Goal: Task Accomplishment & Management: Manage account settings

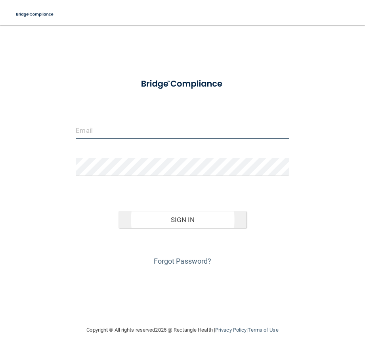
type input "[PERSON_NAME][EMAIL_ADDRESS][DOMAIN_NAME]"
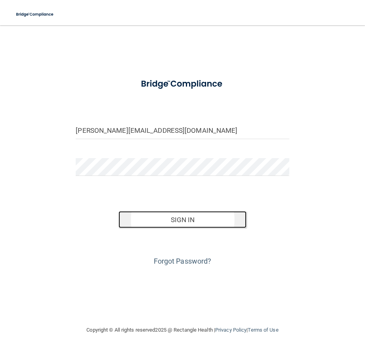
click at [171, 220] on button "Sign In" at bounding box center [182, 219] width 128 height 17
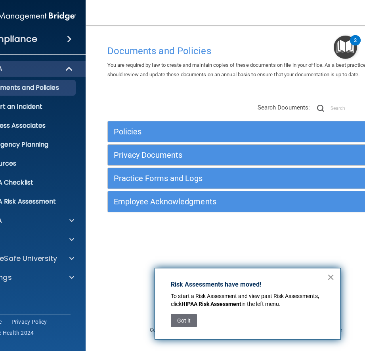
click at [330, 278] on button "×" at bounding box center [331, 277] width 8 height 13
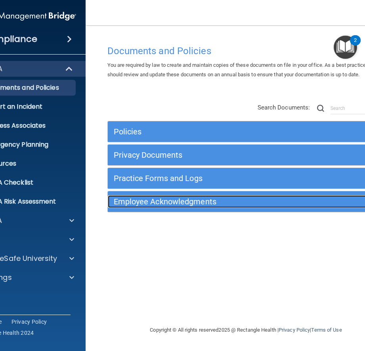
click at [152, 203] on h5 "Employee Acknowledgments" at bounding box center [212, 201] width 196 height 9
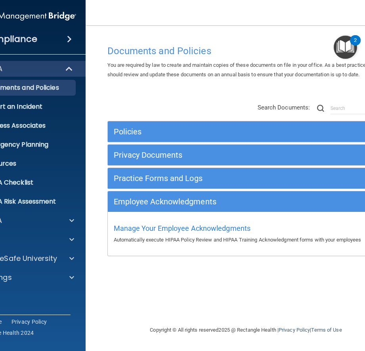
click at [133, 285] on div "Documents and Policies You are required by law to create and maintain copies of…" at bounding box center [245, 183] width 289 height 285
click at [152, 278] on div "Documents and Policies You are required by law to create and maintain copies of…" at bounding box center [245, 183] width 289 height 285
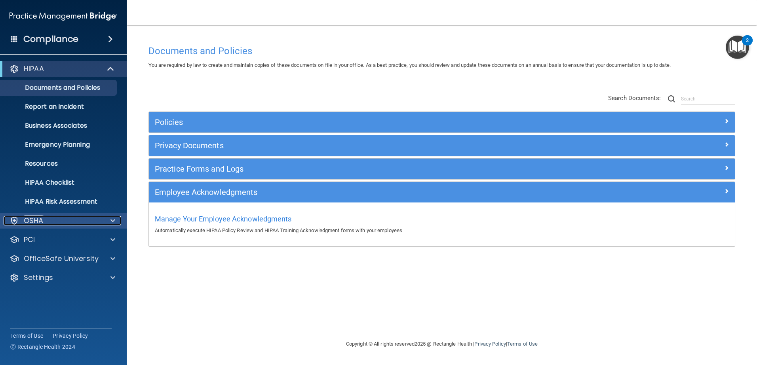
click at [111, 219] on span at bounding box center [112, 220] width 5 height 9
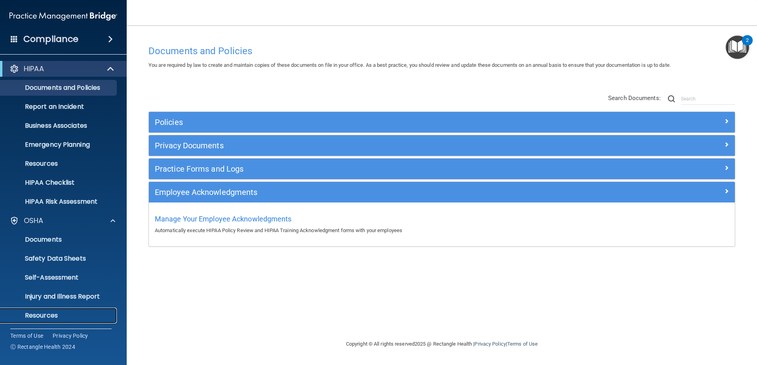
click at [45, 317] on p "Resources" at bounding box center [59, 316] width 108 height 8
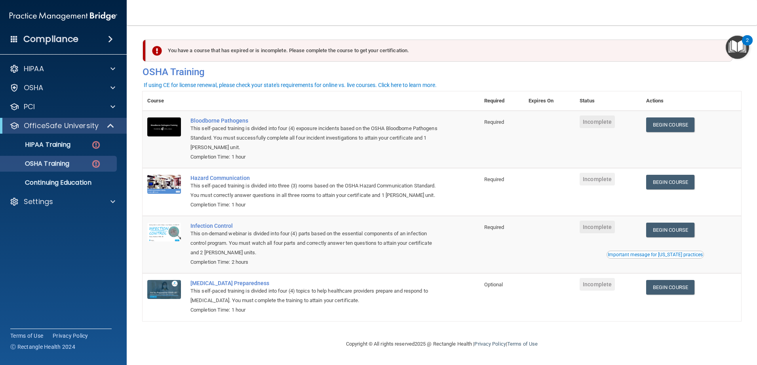
drag, startPoint x: 754, startPoint y: 66, endPoint x: 756, endPoint y: 95, distance: 29.4
click at [756, 95] on main "You have a course that has expired or is incomplete. Please complete the course…" at bounding box center [442, 195] width 630 height 340
click at [449, 70] on h4 "OSHA Training" at bounding box center [441, 71] width 598 height 11
click at [83, 183] on p "Continuing Education" at bounding box center [59, 183] width 108 height 8
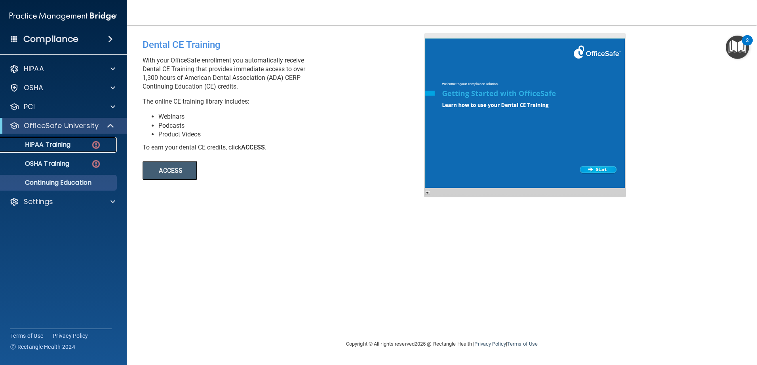
click at [75, 150] on link "HIPAA Training" at bounding box center [54, 145] width 125 height 16
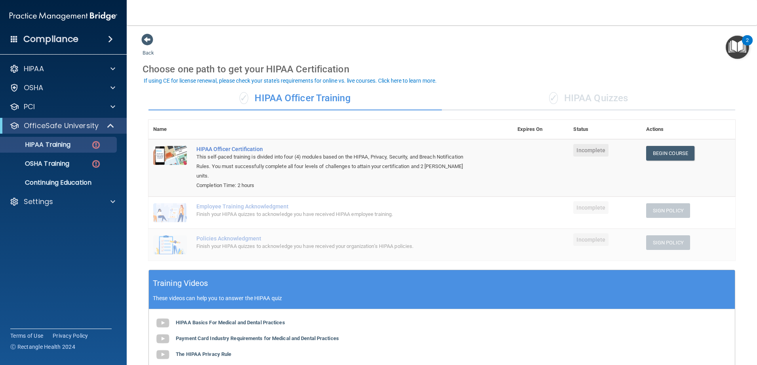
click at [290, 210] on div "Finish your HIPAA quizzes to acknowledge you have received HIPAA employee train…" at bounding box center [334, 214] width 277 height 9
click at [293, 242] on div "Finish your HIPAA quizzes to acknowledge you have received your organization’s …" at bounding box center [334, 246] width 277 height 9
click at [281, 210] on div "Finish your HIPAA quizzes to acknowledge you have received HIPAA employee train…" at bounding box center [334, 214] width 277 height 9
click at [581, 97] on div "✓ HIPAA Quizzes" at bounding box center [588, 99] width 293 height 24
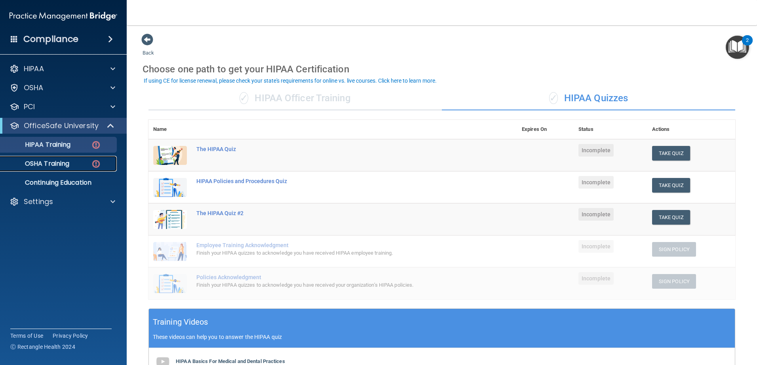
click at [45, 161] on p "OSHA Training" at bounding box center [37, 164] width 64 height 8
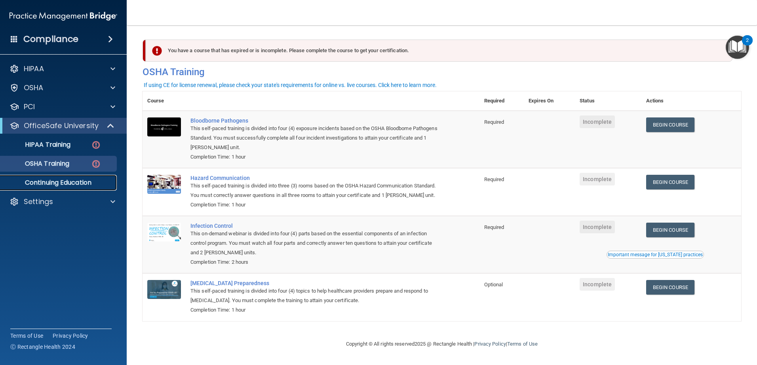
click at [82, 184] on p "Continuing Education" at bounding box center [59, 183] width 108 height 8
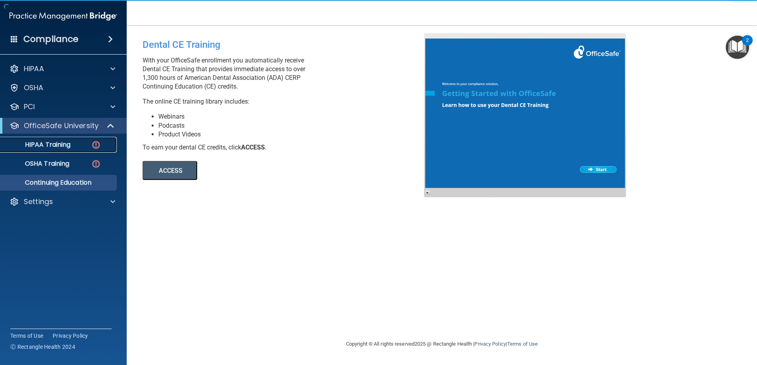
click at [83, 148] on div "HIPAA Training" at bounding box center [59, 145] width 108 height 8
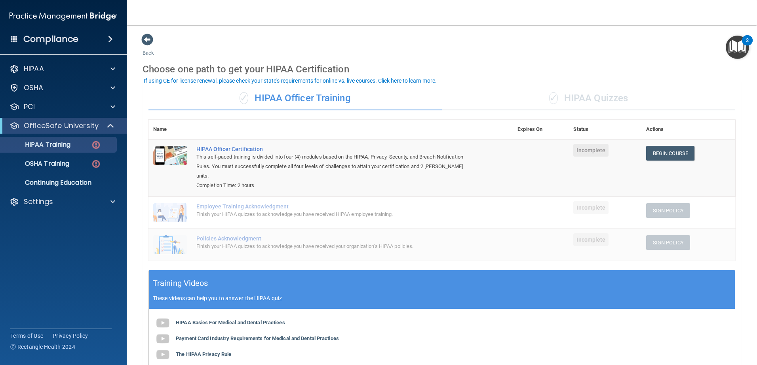
drag, startPoint x: 291, startPoint y: 206, endPoint x: 281, endPoint y: 207, distance: 9.5
click at [290, 210] on div "Finish your HIPAA quizzes to acknowledge you have received HIPAA employee train…" at bounding box center [334, 214] width 277 height 9
click at [260, 210] on div "Finish your HIPAA quizzes to acknowledge you have received HIPAA employee train…" at bounding box center [334, 214] width 277 height 9
click at [63, 164] on p "OSHA Training" at bounding box center [37, 164] width 64 height 8
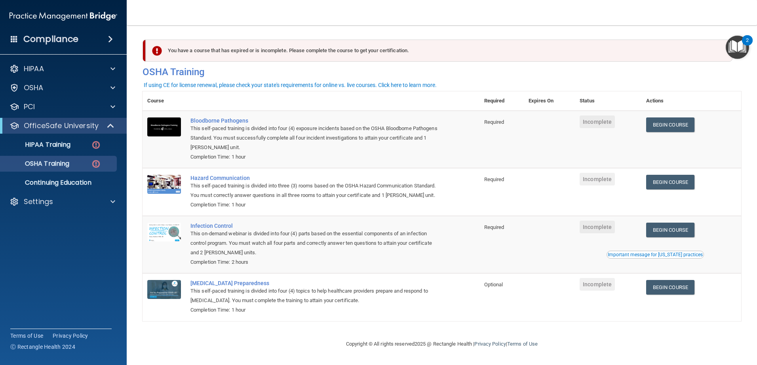
click at [63, 17] on img at bounding box center [63, 16] width 108 height 16
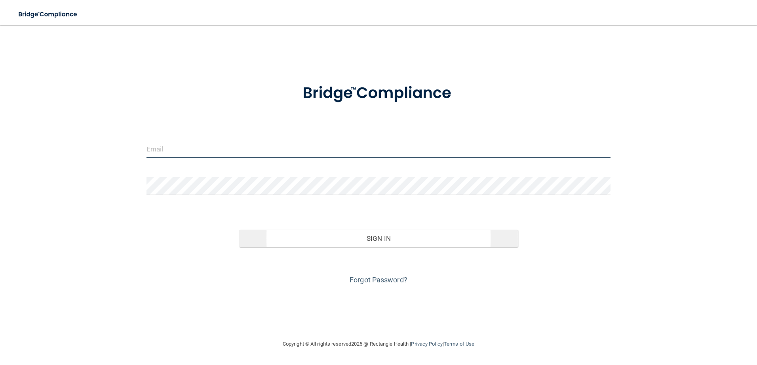
type input "[PERSON_NAME][EMAIL_ADDRESS][DOMAIN_NAME]"
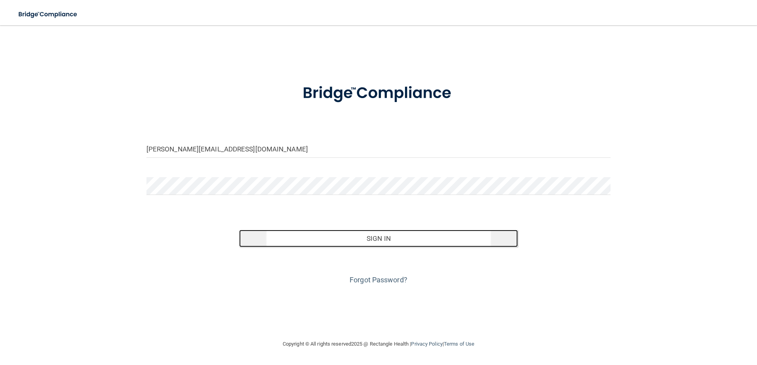
click at [357, 244] on button "Sign In" at bounding box center [378, 238] width 279 height 17
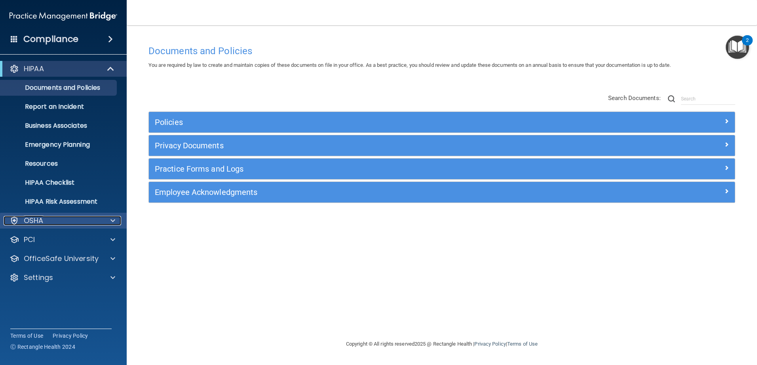
click at [112, 222] on span at bounding box center [112, 220] width 5 height 9
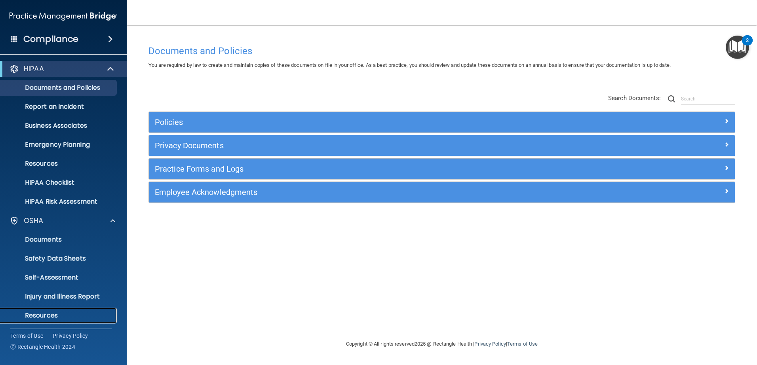
click at [48, 317] on p "Resources" at bounding box center [59, 316] width 108 height 8
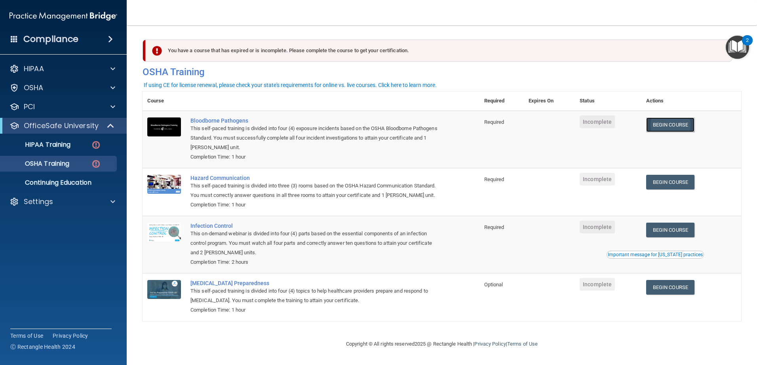
click at [687, 121] on link "Begin Course" at bounding box center [670, 125] width 48 height 15
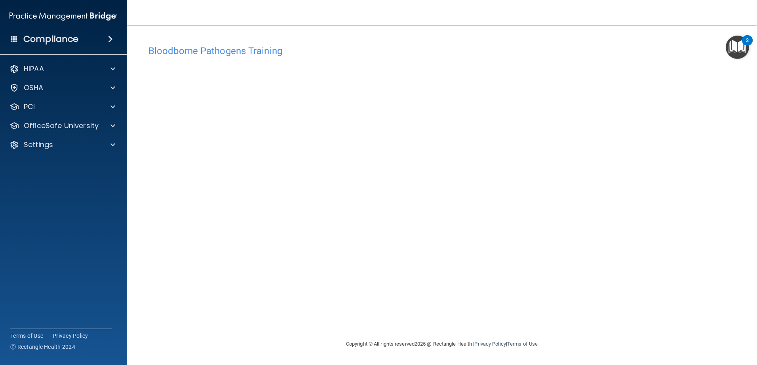
click at [748, 41] on div "2" at bounding box center [747, 45] width 3 height 10
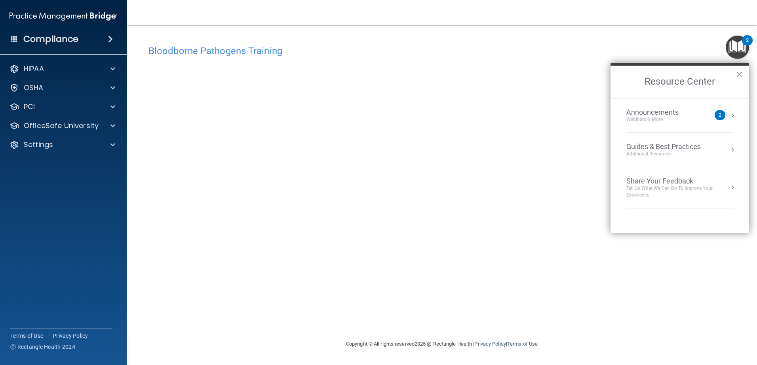
click at [738, 76] on button "×" at bounding box center [739, 74] width 8 height 13
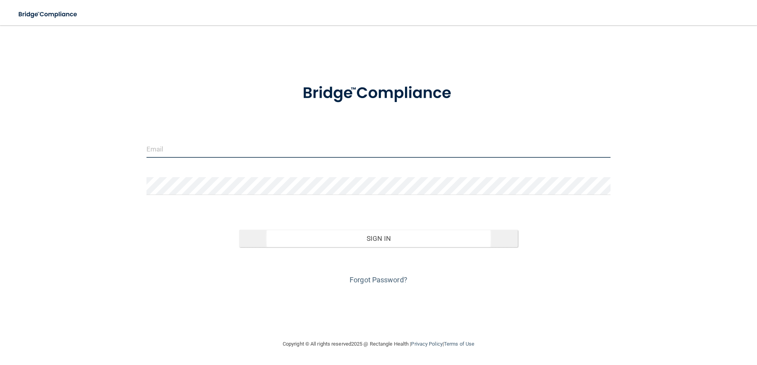
type input "[PERSON_NAME][EMAIL_ADDRESS][DOMAIN_NAME]"
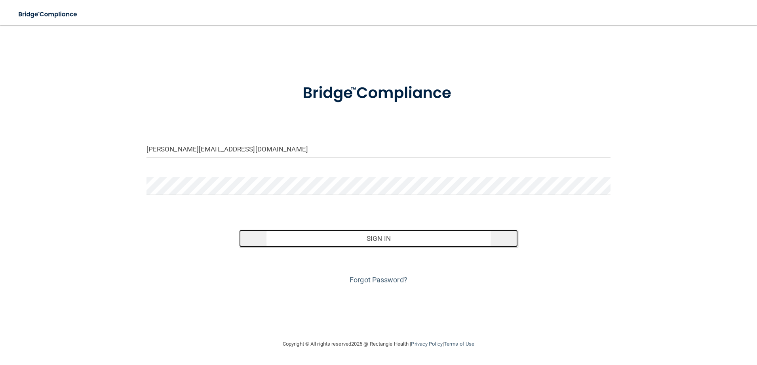
click at [429, 237] on button "Sign In" at bounding box center [378, 238] width 279 height 17
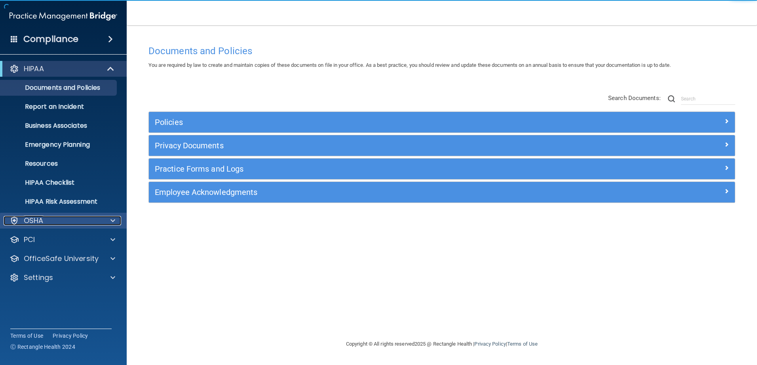
click at [111, 221] on span at bounding box center [112, 220] width 5 height 9
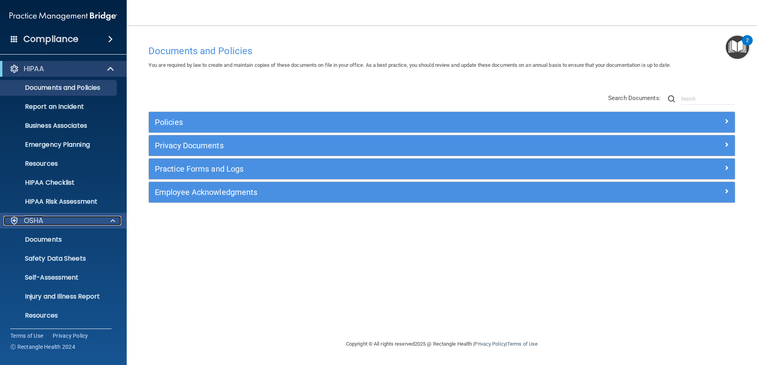
click at [111, 221] on span at bounding box center [112, 220] width 5 height 9
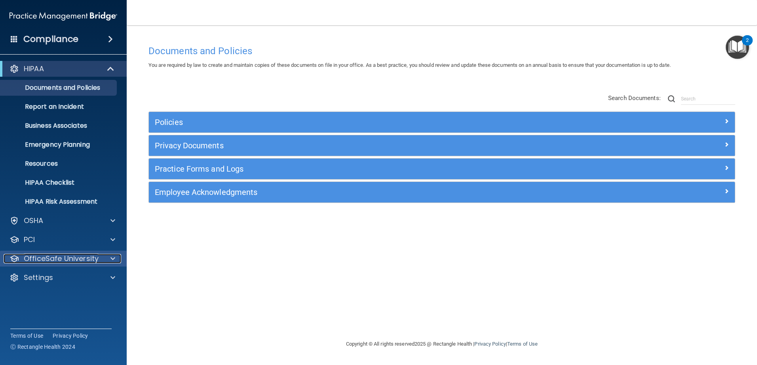
click at [110, 260] on div at bounding box center [112, 258] width 20 height 9
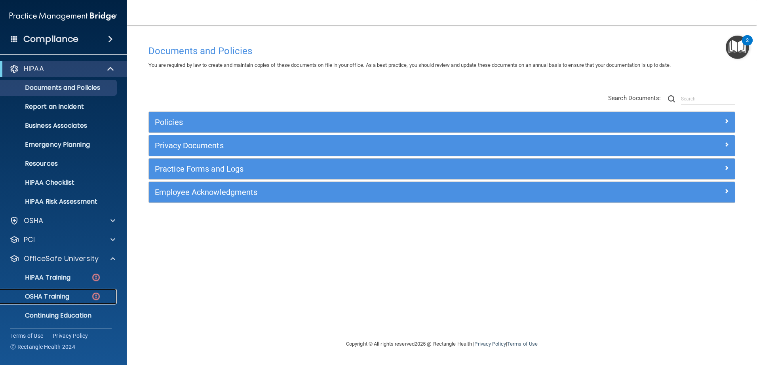
click at [68, 296] on p "OSHA Training" at bounding box center [37, 297] width 64 height 8
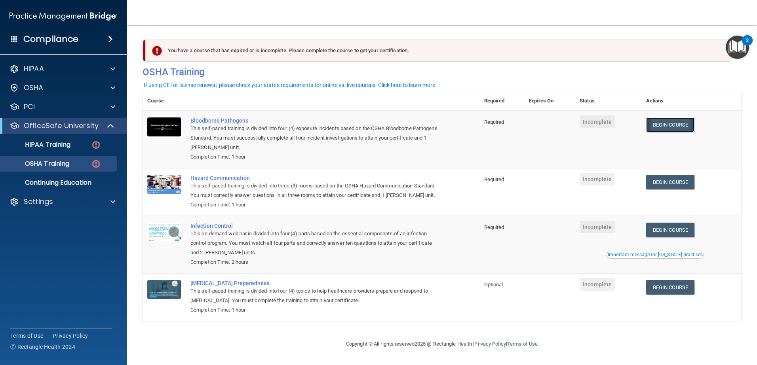
click at [685, 123] on link "Begin Course" at bounding box center [670, 125] width 48 height 15
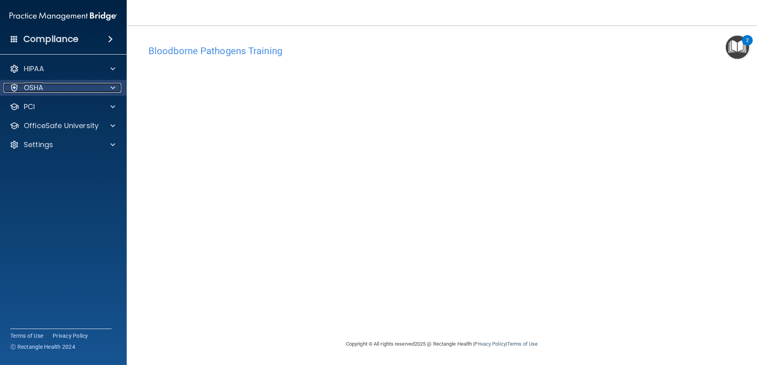
click at [114, 87] on span at bounding box center [112, 87] width 5 height 9
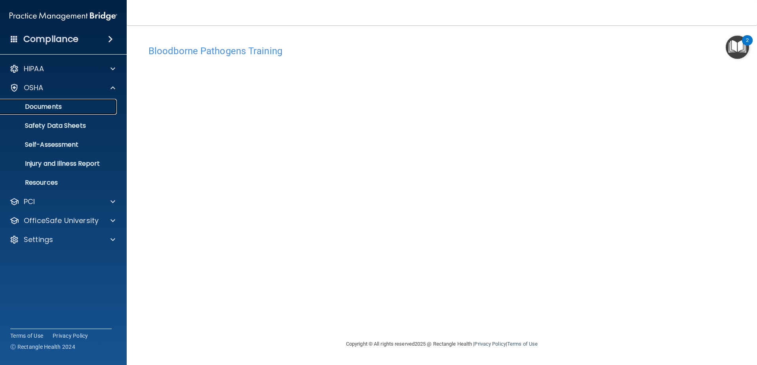
click at [71, 106] on p "Documents" at bounding box center [59, 107] width 108 height 8
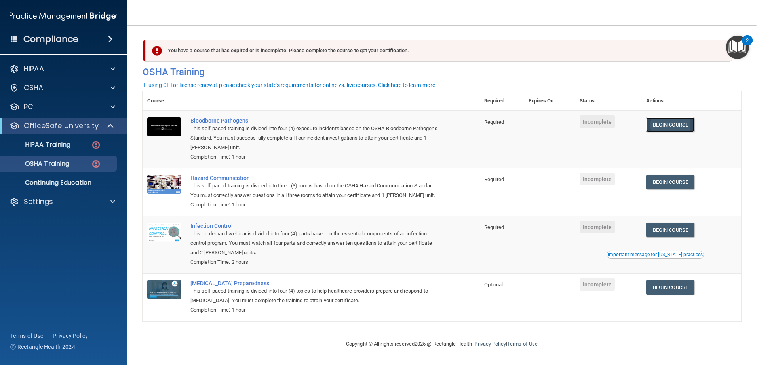
click at [669, 123] on link "Begin Course" at bounding box center [670, 125] width 48 height 15
click at [90, 203] on div "Settings" at bounding box center [53, 201] width 98 height 9
click at [46, 241] on p "My Users" at bounding box center [59, 240] width 108 height 8
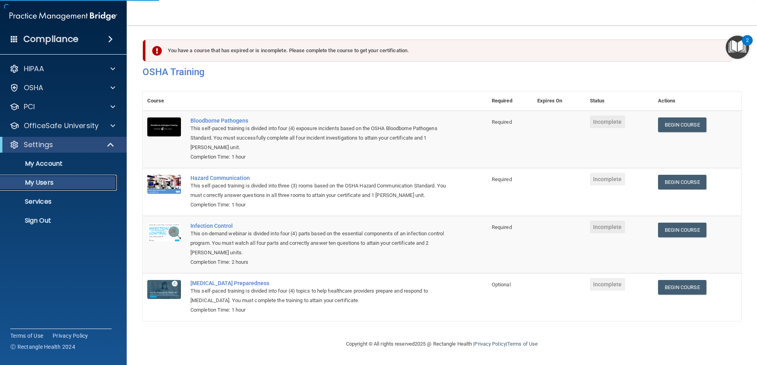
select select "20"
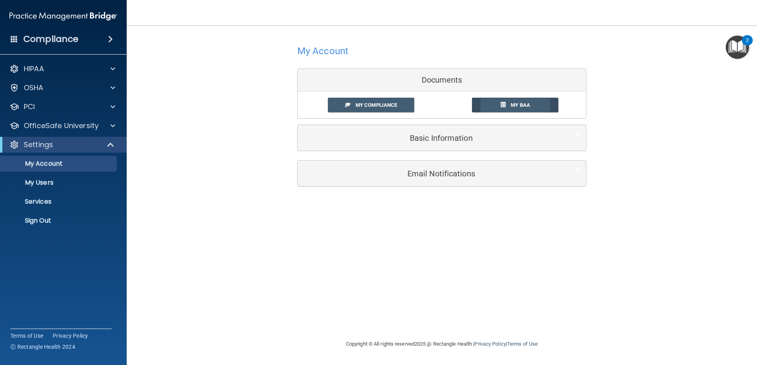
click at [503, 110] on link "My BAA" at bounding box center [515, 105] width 87 height 15
click at [384, 105] on span "My Compliance" at bounding box center [376, 105] width 42 height 6
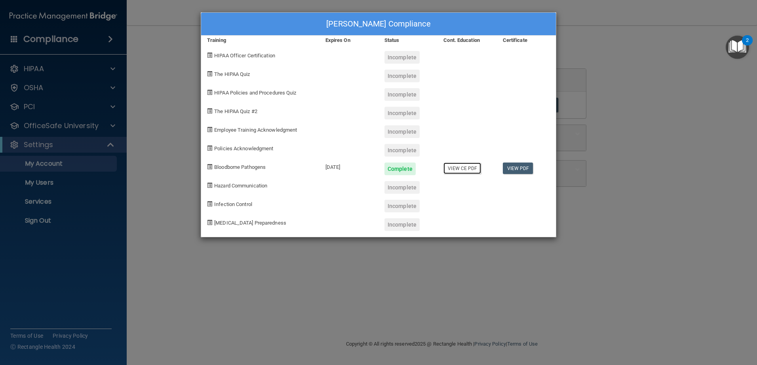
click at [464, 171] on link "View CE PDF" at bounding box center [462, 168] width 38 height 11
click at [641, 46] on div "[PERSON_NAME] Compliance Training Expires On Status Cont. Education Certificate…" at bounding box center [378, 182] width 757 height 365
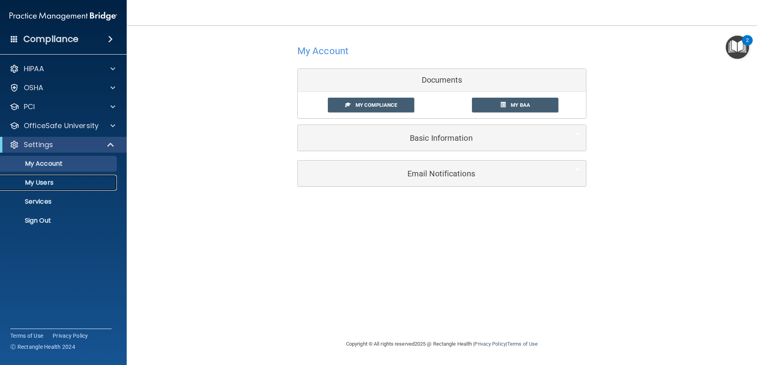
click at [53, 182] on p "My Users" at bounding box center [59, 183] width 108 height 8
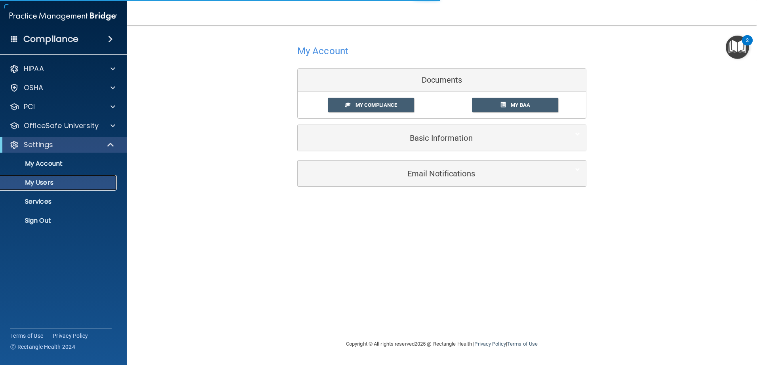
select select "20"
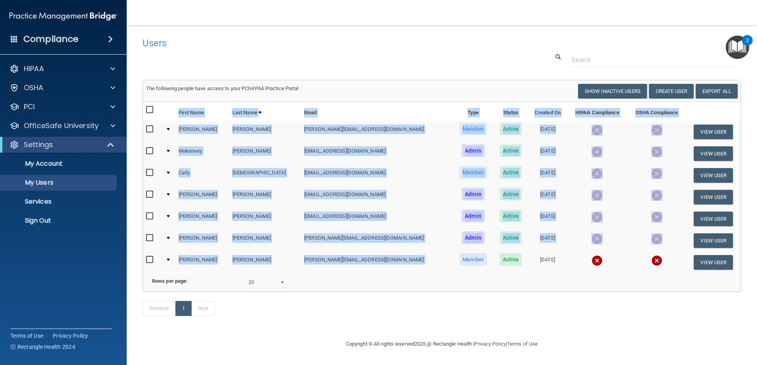
drag, startPoint x: 386, startPoint y: 273, endPoint x: 456, endPoint y: 279, distance: 69.9
click at [456, 273] on div "The following people have access to your PCIHIPAA Practice Portal Resend Invite…" at bounding box center [442, 176] width 598 height 193
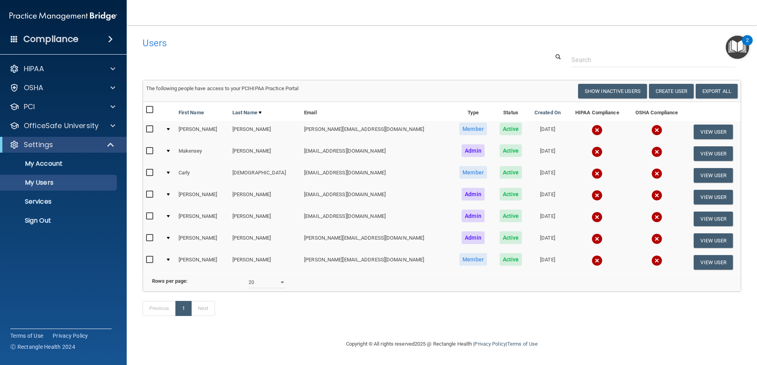
click at [500, 325] on div "Previous 1 Next" at bounding box center [442, 310] width 610 height 36
click at [207, 316] on link "Next" at bounding box center [203, 308] width 24 height 15
select select "20"
click at [696, 177] on button "View User" at bounding box center [712, 175] width 39 height 15
